Goal: Transaction & Acquisition: Purchase product/service

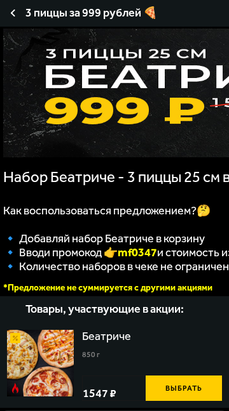
type input "[STREET_ADDRESS]"
click at [0, 0] on link "Акции" at bounding box center [0, 0] width 0 height 0
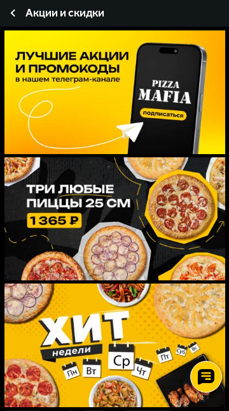
click at [225, 284] on img at bounding box center [114, 346] width 220 height 124
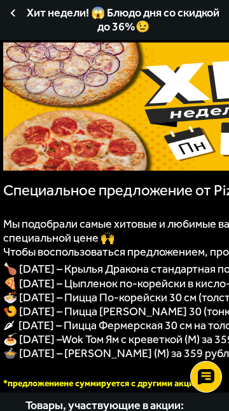
click at [0, 0] on img at bounding box center [0, 0] width 0 height 0
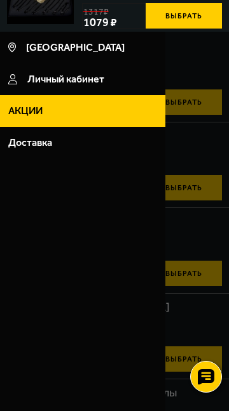
scroll to position [952, 0]
